Goal: Find contact information: Find contact information

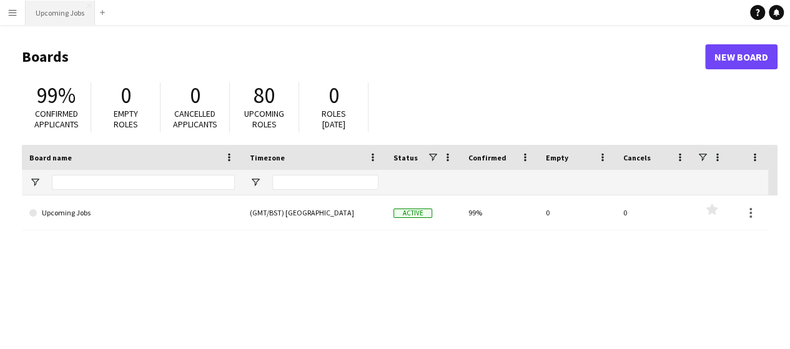
click at [55, 14] on button "Upcoming Jobs Close" at bounding box center [60, 13] width 69 height 24
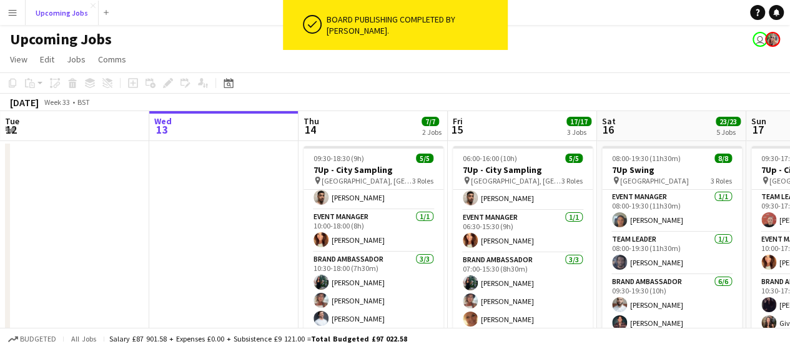
scroll to position [22, 0]
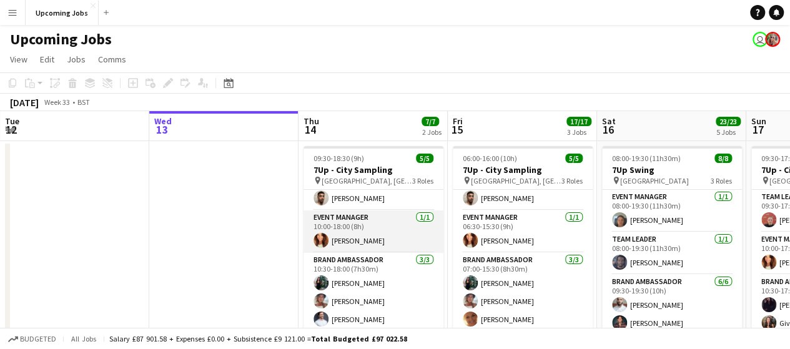
click at [322, 238] on app-user-avatar at bounding box center [321, 240] width 15 height 15
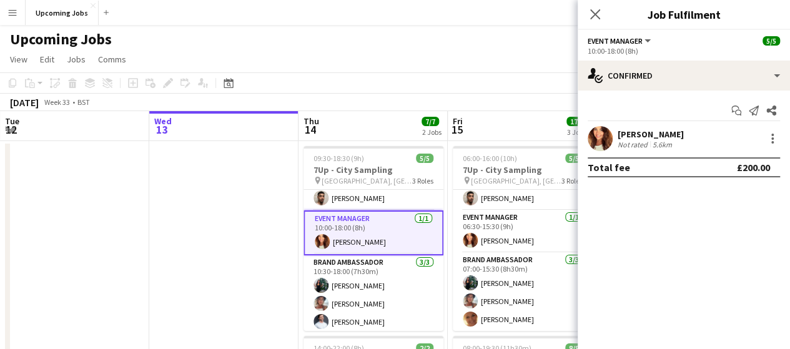
click at [605, 142] on app-user-avatar at bounding box center [600, 138] width 25 height 25
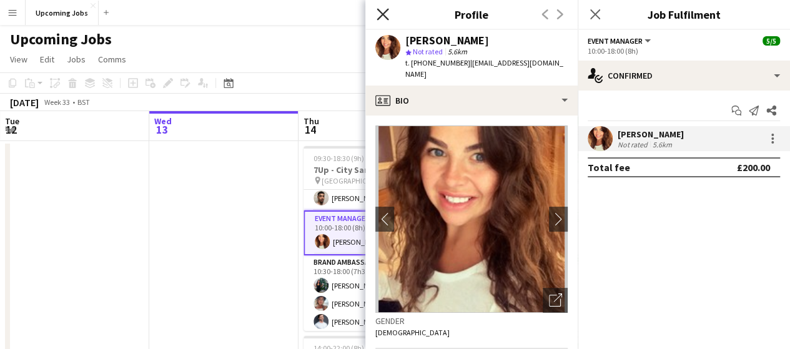
click at [384, 19] on icon "Close pop-in" at bounding box center [383, 14] width 12 height 12
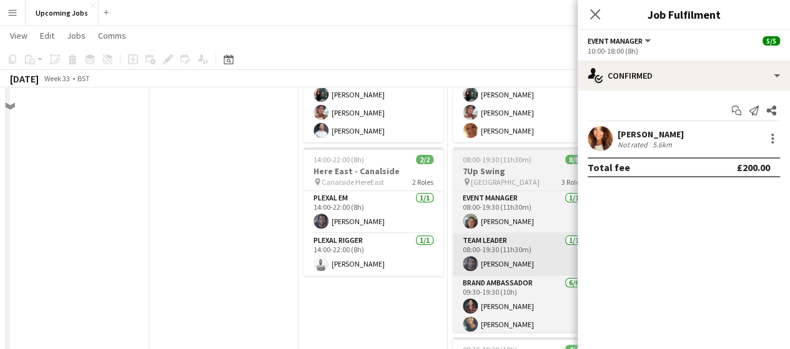
scroll to position [0, 0]
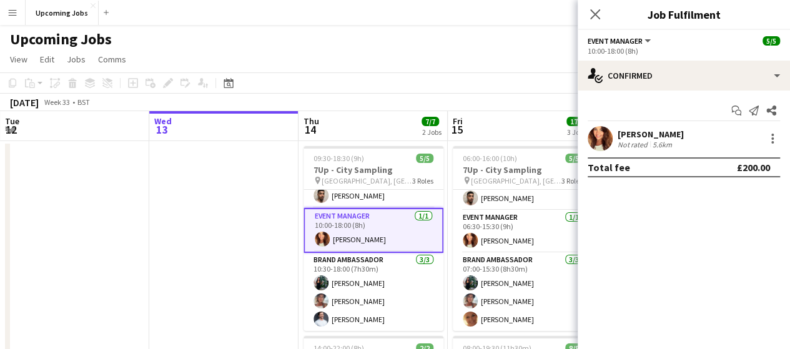
click at [642, 150] on div "[PERSON_NAME] Not rated 5.6km" at bounding box center [684, 138] width 212 height 25
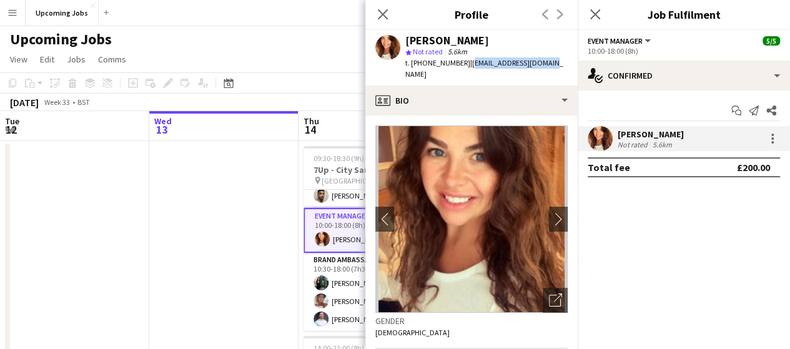
drag, startPoint x: 469, startPoint y: 61, endPoint x: 542, endPoint y: 64, distance: 73.2
click at [542, 64] on div "[PERSON_NAME] star Not rated 5.6km t. [PHONE_NUMBER] | [EMAIL_ADDRESS][DOMAIN_N…" at bounding box center [472, 58] width 212 height 56
copy span "[EMAIL_ADDRESS][DOMAIN_NAME]"
click at [599, 11] on icon at bounding box center [596, 14] width 10 height 10
